Goal: Task Accomplishment & Management: Manage account settings

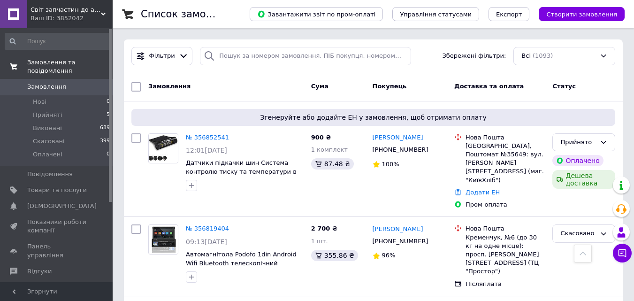
scroll to position [610, 0]
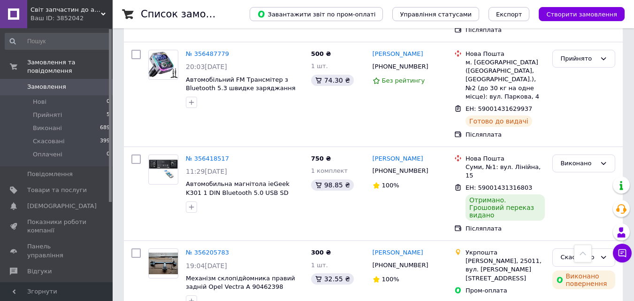
click at [69, 83] on span "Замовлення" at bounding box center [57, 87] width 60 height 8
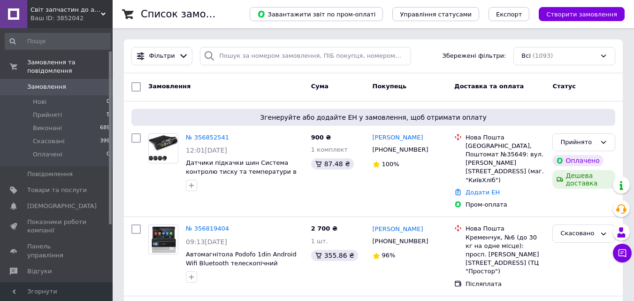
scroll to position [47, 0]
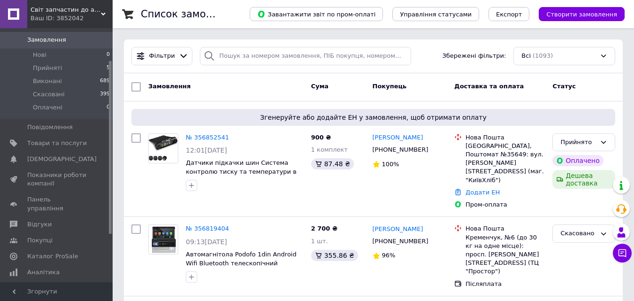
drag, startPoint x: 44, startPoint y: 260, endPoint x: 239, endPoint y: 99, distance: 253.3
click at [239, 99] on div "Замовлення Cума Покупець Доставка та оплата Статус" at bounding box center [373, 87] width 499 height 28
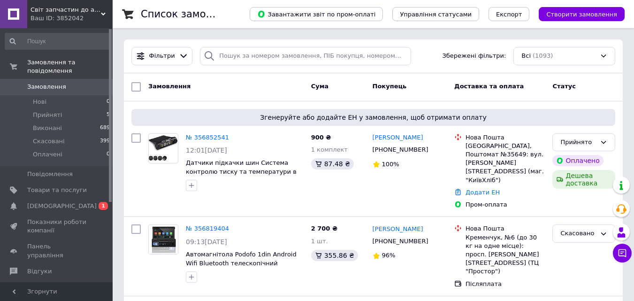
click at [79, 198] on link "Сповіщення 0 1" at bounding box center [57, 206] width 115 height 16
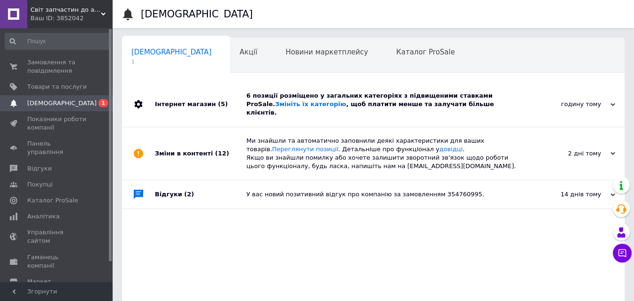
click at [461, 105] on div "6 позиції розміщено у загальних категоріях з підвищеними ставками ProSale. Змін…" at bounding box center [383, 104] width 275 height 26
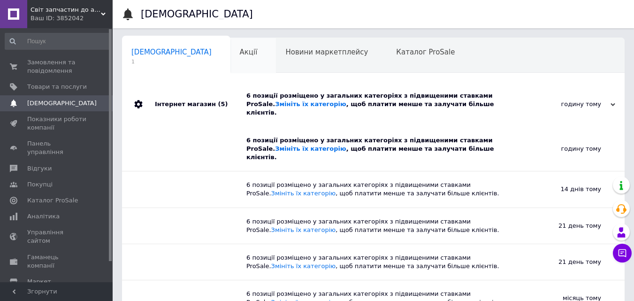
click at [230, 68] on div "Акції 0" at bounding box center [253, 56] width 46 height 36
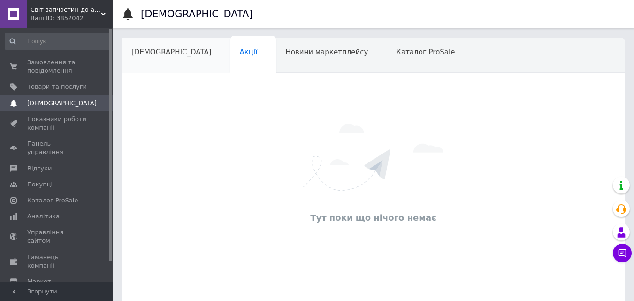
click at [150, 56] on span "[DEMOGRAPHIC_DATA]" at bounding box center [171, 52] width 80 height 8
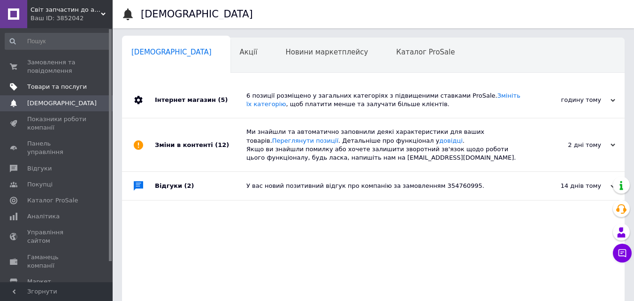
click at [69, 84] on span "Товари та послуги" at bounding box center [57, 87] width 60 height 8
